Goal: Task Accomplishment & Management: Manage account settings

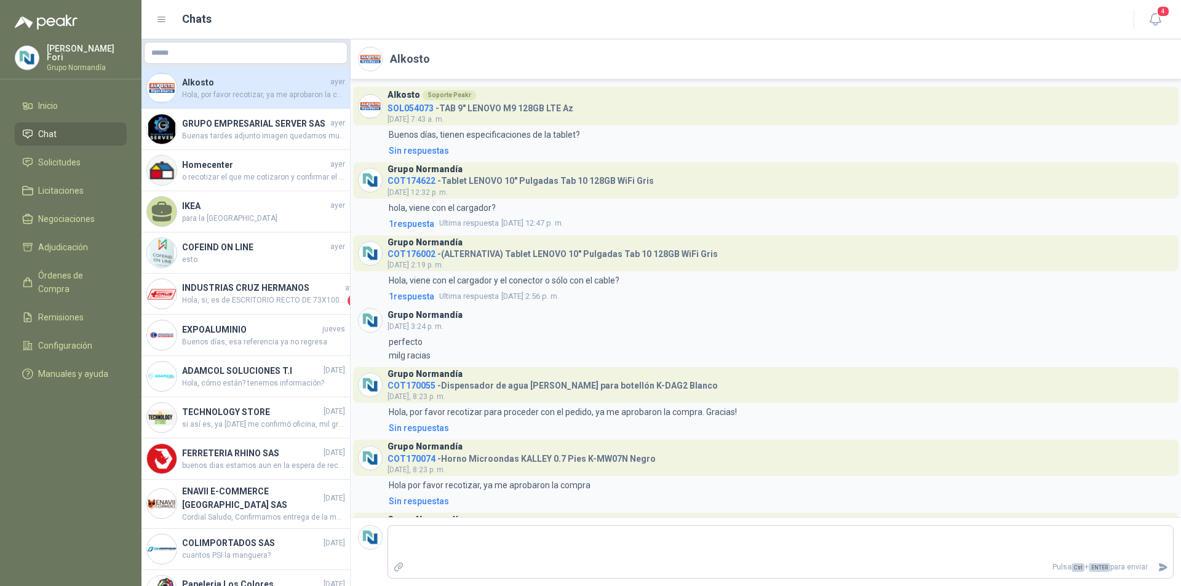
scroll to position [217, 0]
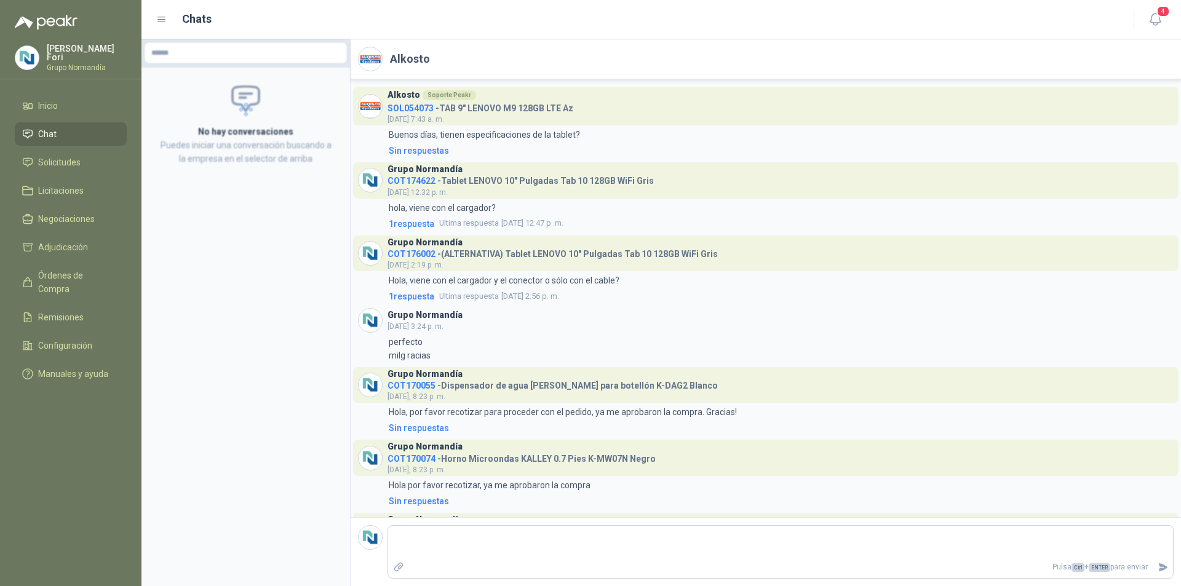
scroll to position [217, 0]
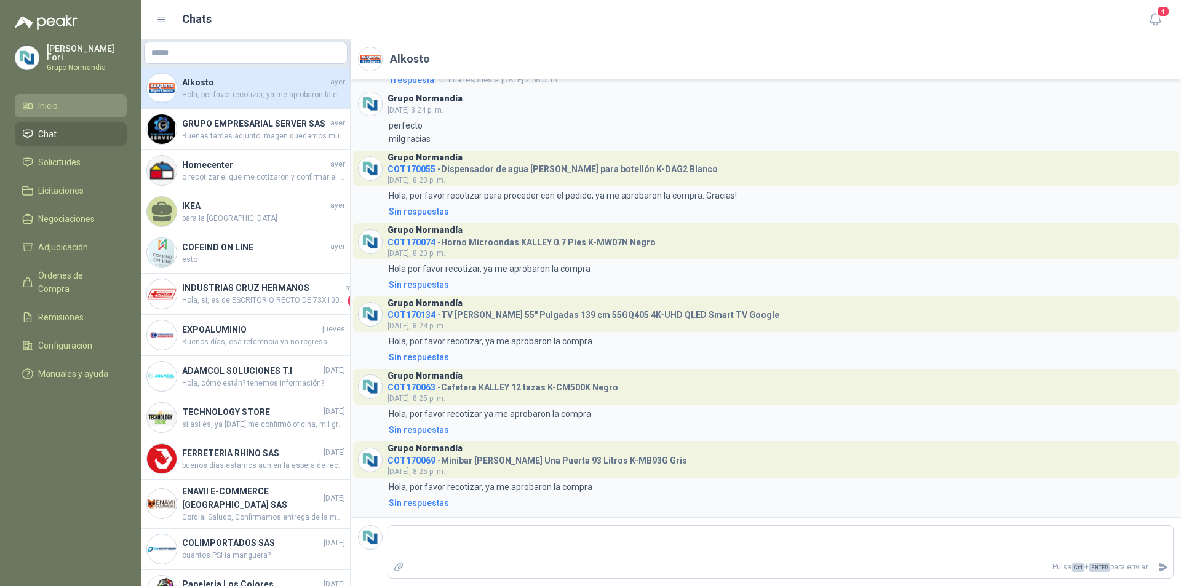
click at [54, 109] on span "Inicio" at bounding box center [48, 106] width 20 height 14
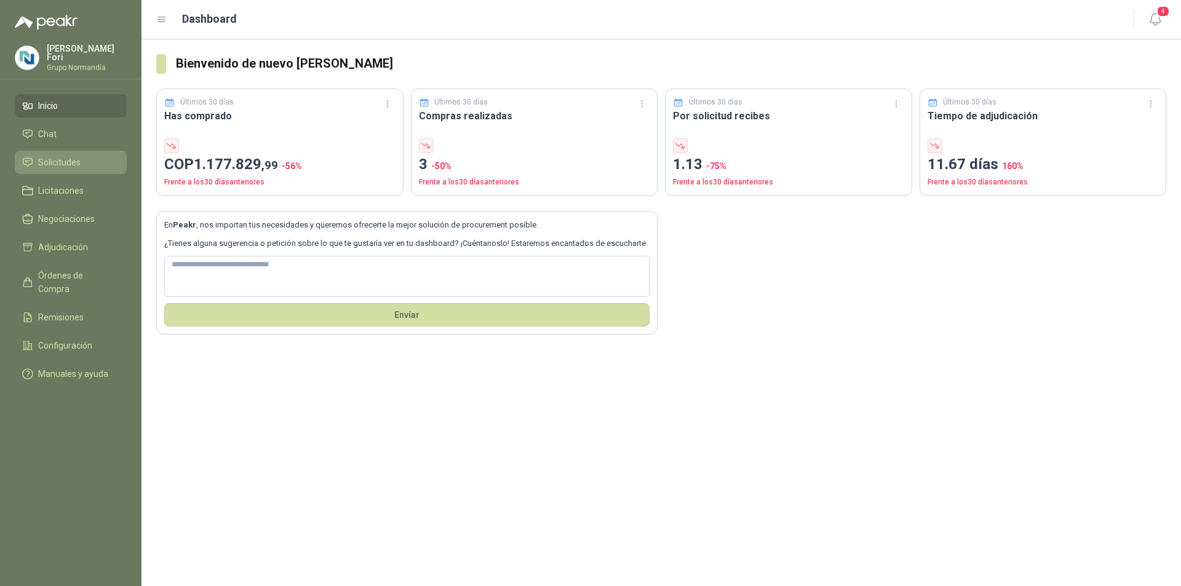
click at [74, 169] on link "Solicitudes" at bounding box center [71, 162] width 112 height 23
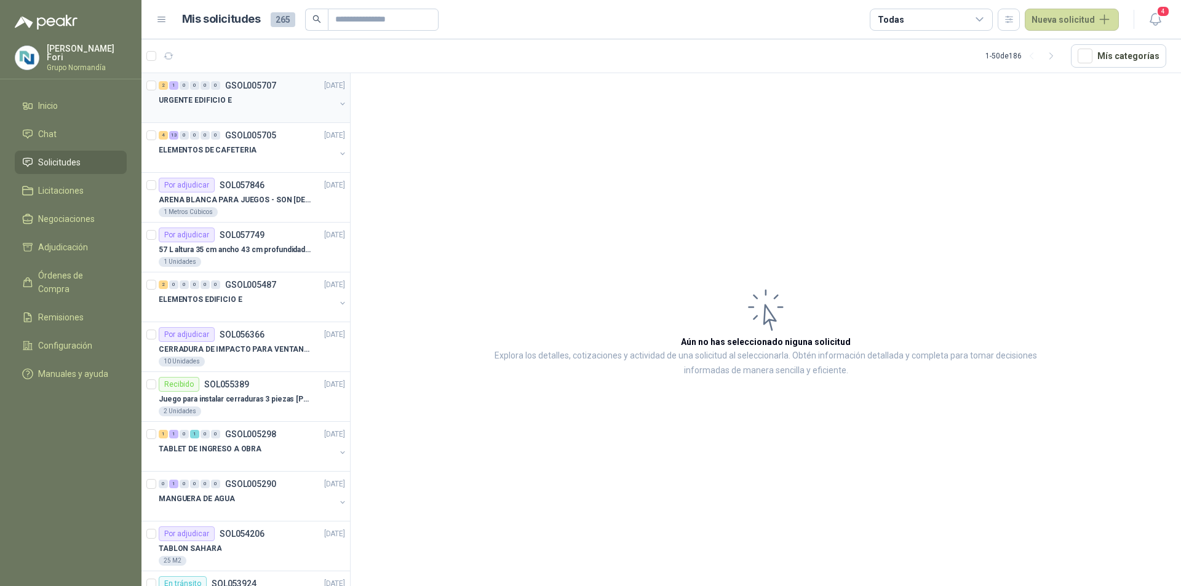
click at [230, 94] on div "URGENTE EDIFICIO E" at bounding box center [247, 100] width 177 height 15
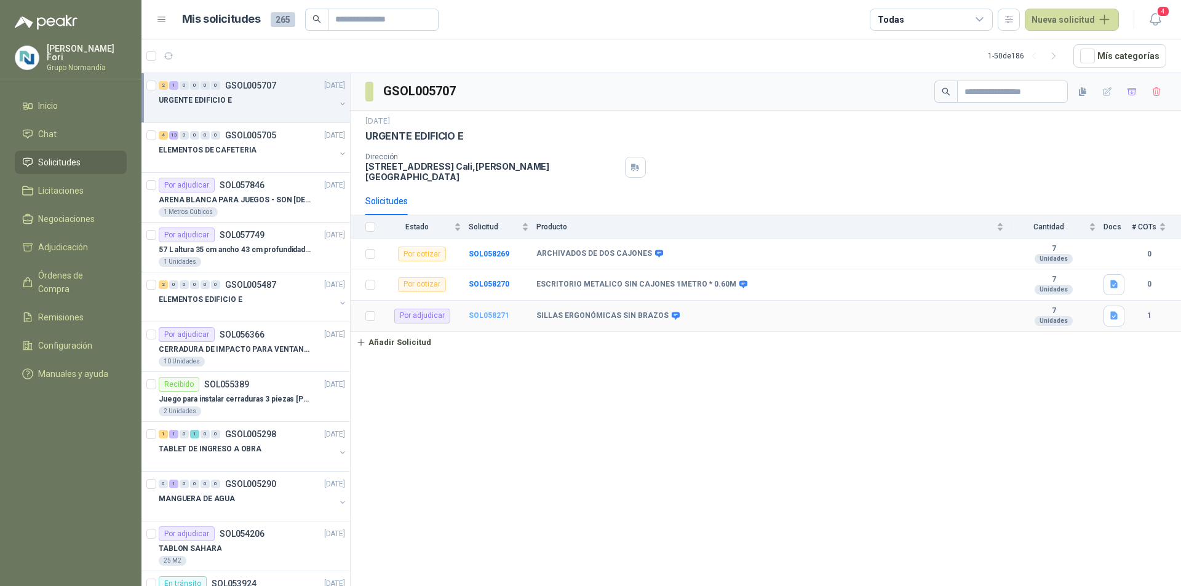
click at [483, 311] on b "SOL058271" at bounding box center [489, 315] width 41 height 9
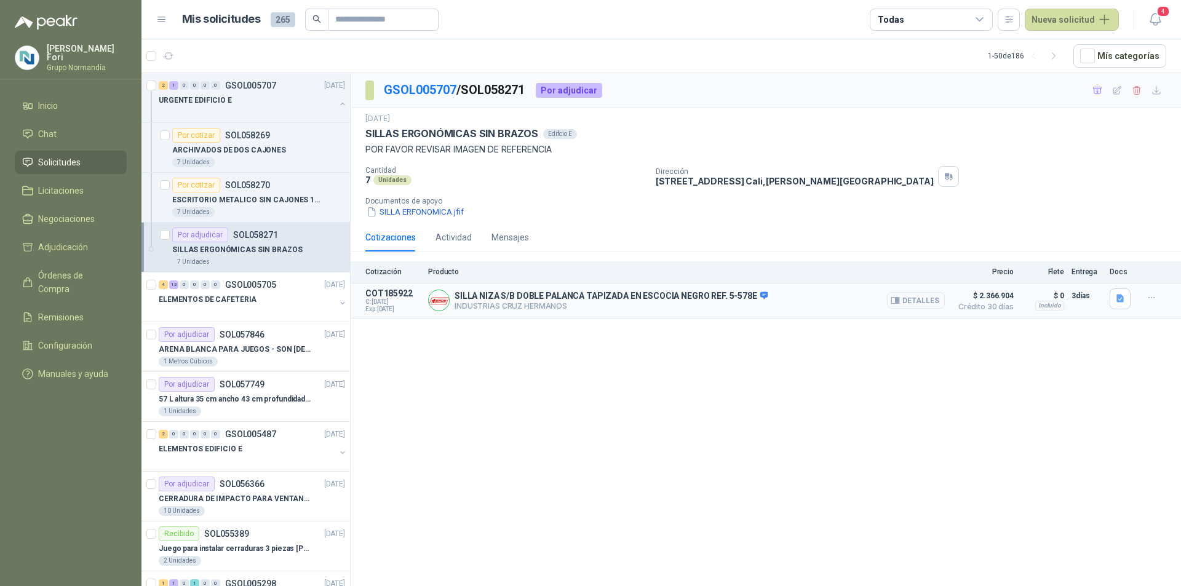
click at [909, 297] on button "Detalles" at bounding box center [916, 300] width 58 height 17
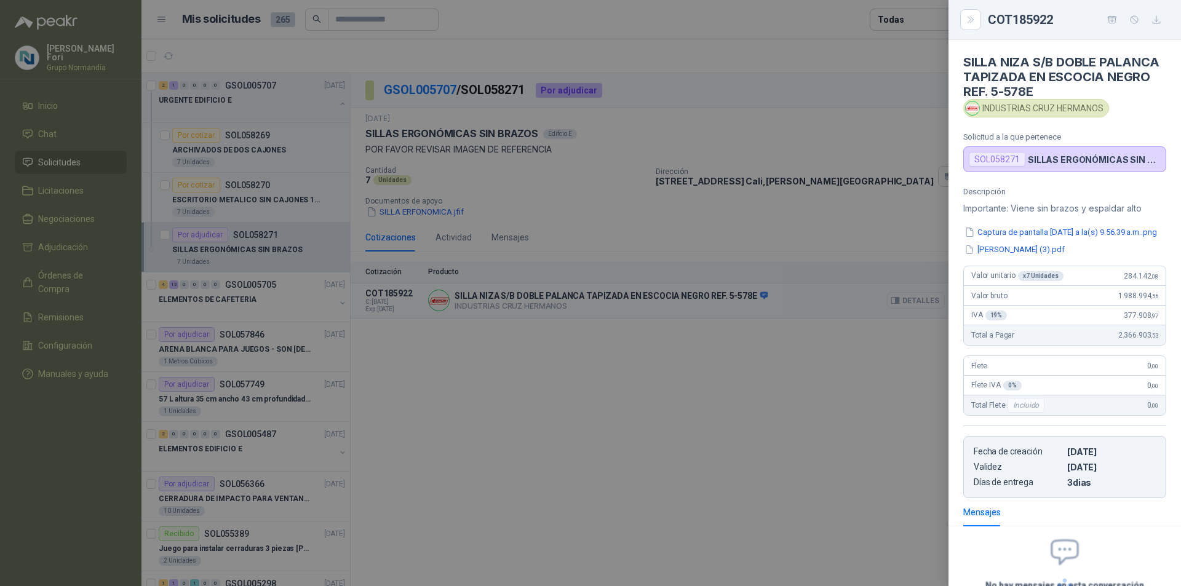
scroll to position [120, 0]
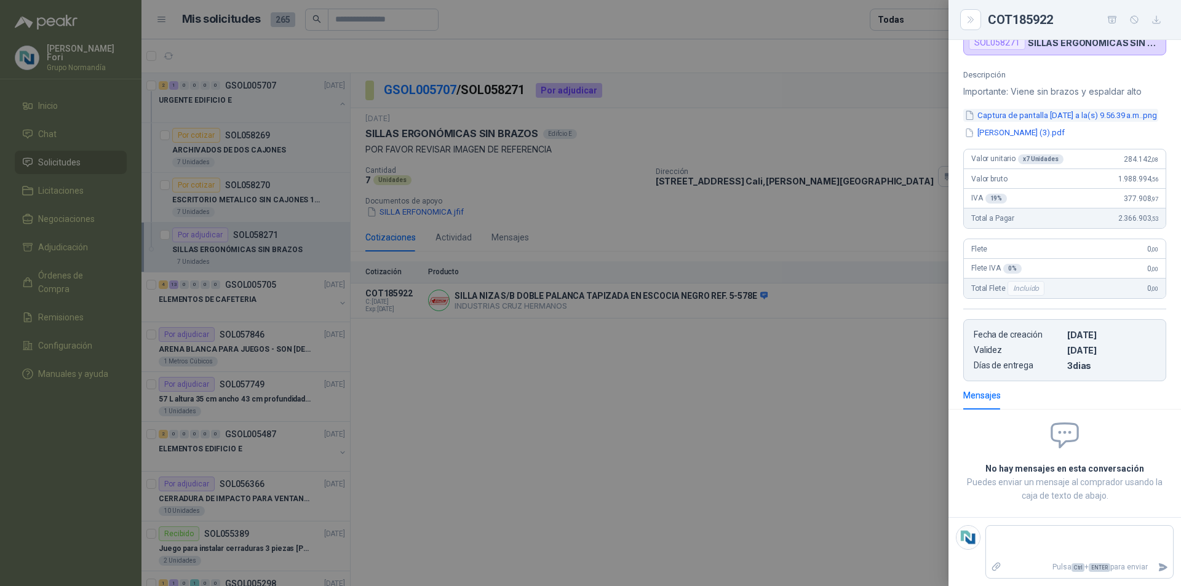
click at [1035, 111] on button "Captura de pantalla [DATE] a la(s) 9.56.39 a.m..png" at bounding box center [1060, 115] width 195 height 13
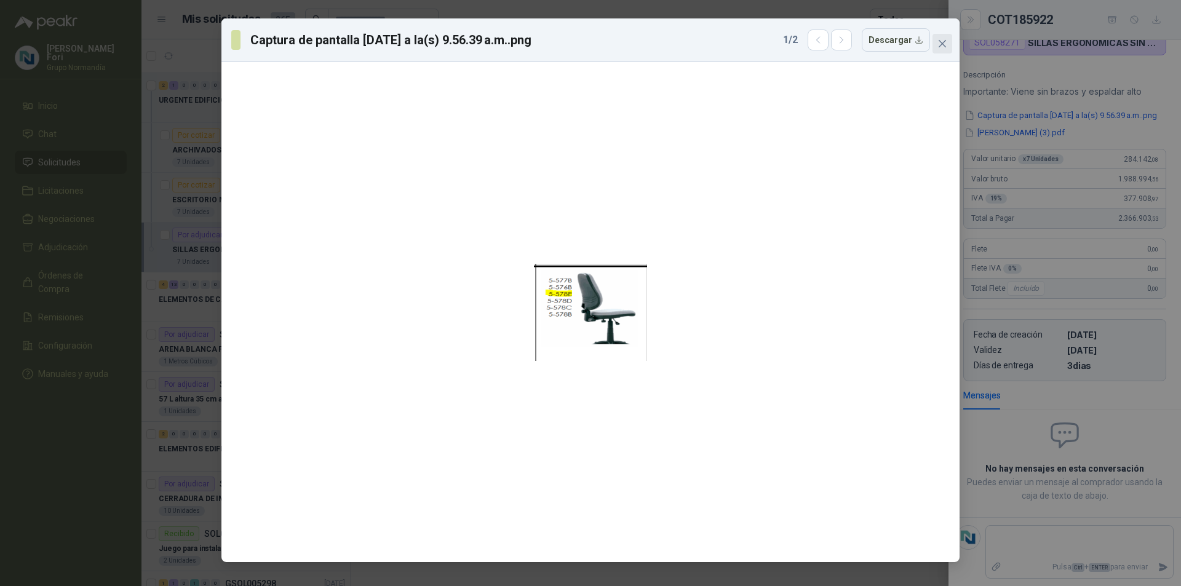
click at [942, 38] on button "Close" at bounding box center [943, 44] width 20 height 20
